Goal: Find contact information: Find contact information

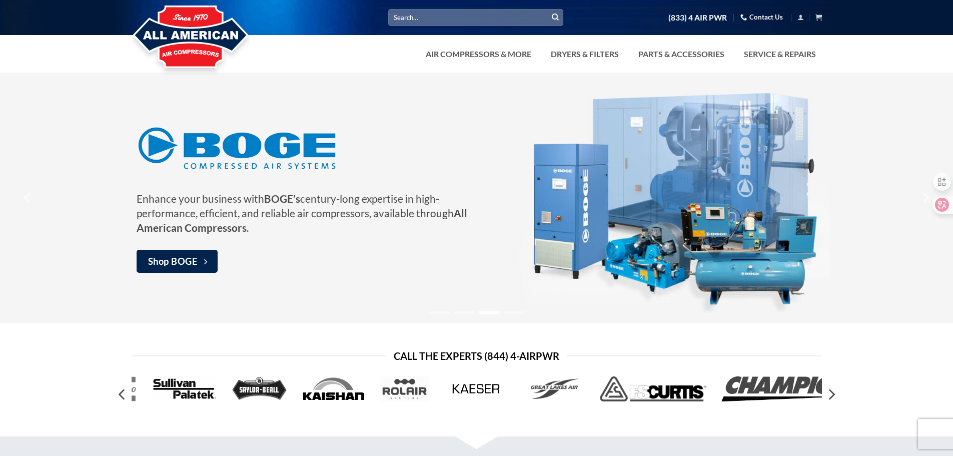
click at [766, 18] on link "Contact Us" at bounding box center [762, 18] width 43 height 16
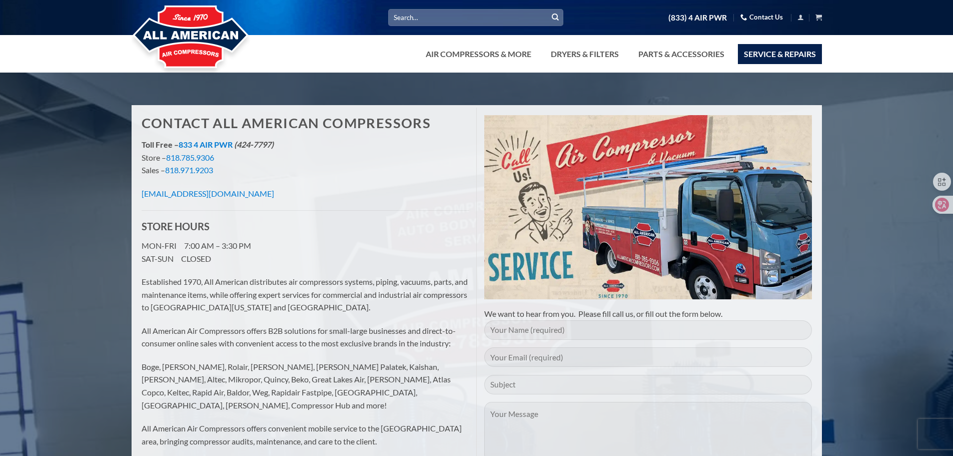
click at [785, 49] on link "Service & Repairs" at bounding box center [780, 54] width 84 height 20
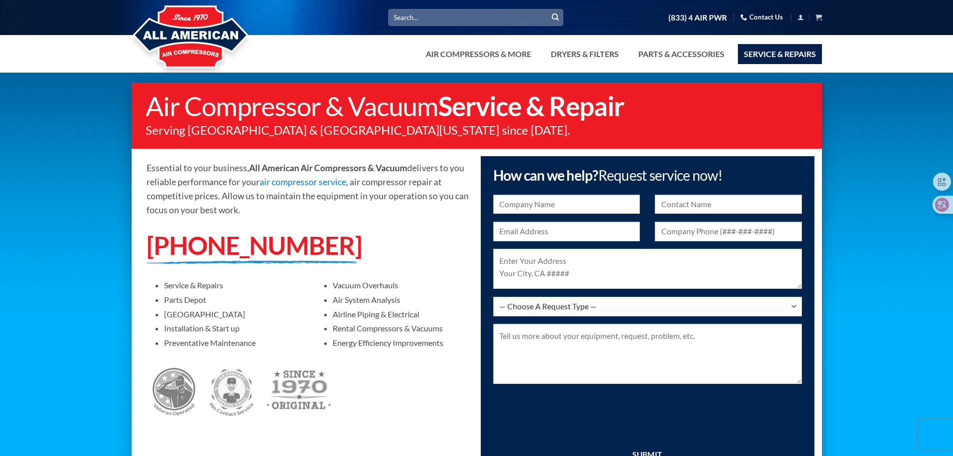
click at [755, 18] on link "Contact Us" at bounding box center [762, 18] width 43 height 16
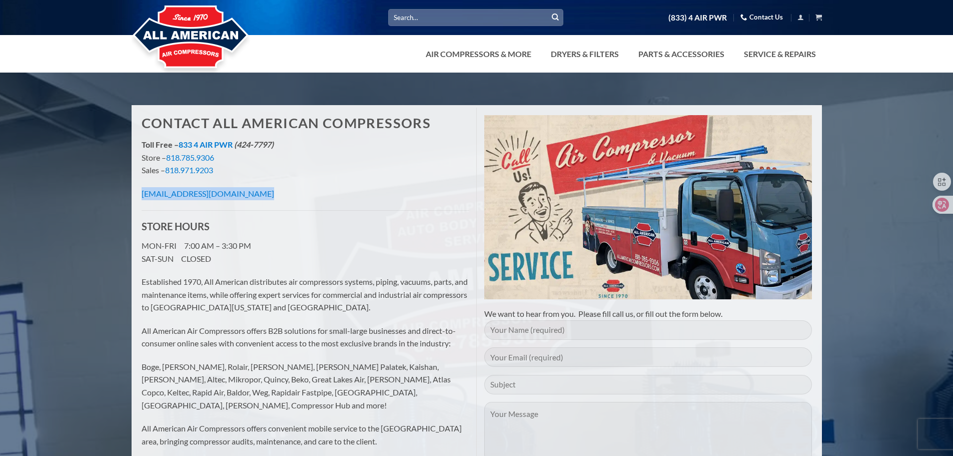
drag, startPoint x: 136, startPoint y: 193, endPoint x: 292, endPoint y: 205, distance: 156.1
click at [292, 205] on div "Contact All American Compressors Toll Free – 833 4 AIR PWR (424-7797) Store – 8…" at bounding box center [305, 287] width 343 height 358
copy link "[EMAIL_ADDRESS][DOMAIN_NAME]"
click at [334, 238] on div "Contact All American Compressors Toll Free – 833 4 AIR PWR (424-7797) Store – 8…" at bounding box center [305, 287] width 343 height 358
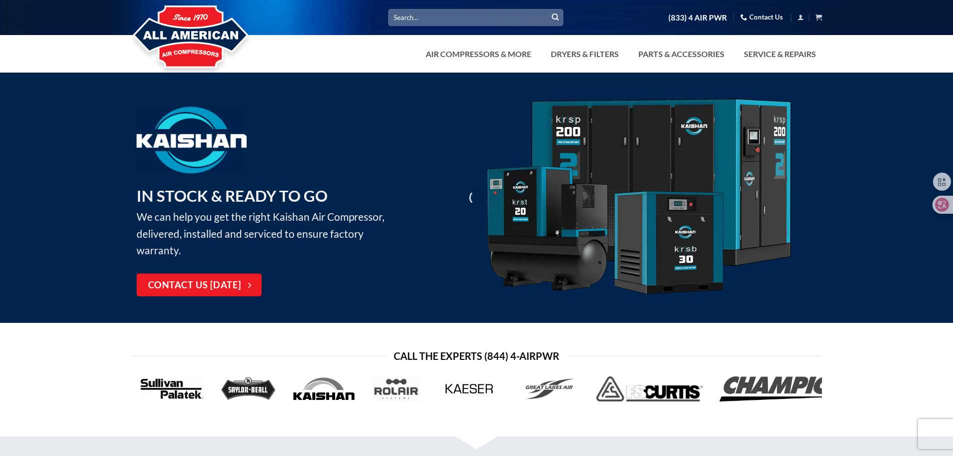
click at [772, 16] on link "Contact Us" at bounding box center [762, 18] width 43 height 16
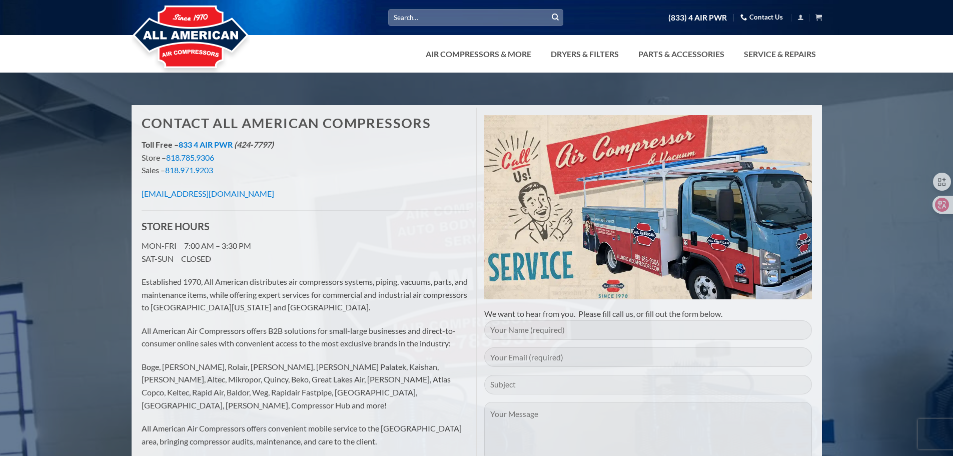
click at [760, 11] on link "Contact Us" at bounding box center [762, 18] width 43 height 16
drag, startPoint x: 139, startPoint y: 192, endPoint x: 296, endPoint y: 190, distance: 156.6
click at [296, 190] on div "Contact All American Compressors Toll Free – 833 4 AIR PWR (424-7797) Store – 8…" at bounding box center [305, 287] width 343 height 358
copy link "[EMAIL_ADDRESS][DOMAIN_NAME]"
click at [325, 178] on div "Contact All American Compressors Toll Free – 833 4 AIR PWR (424-7797) Store – 8…" at bounding box center [305, 287] width 343 height 358
